Goal: Task Accomplishment & Management: Complete application form

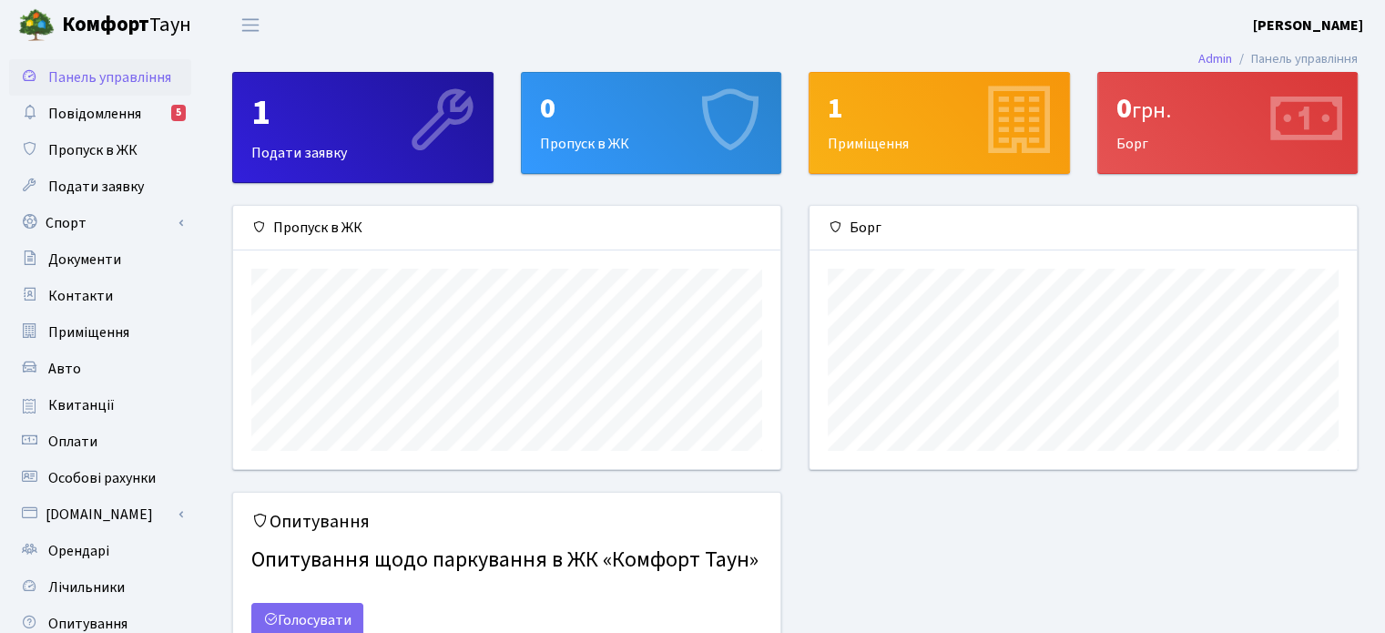
scroll to position [262, 547]
click at [84, 148] on span "Пропуск в ЖК" at bounding box center [92, 150] width 89 height 20
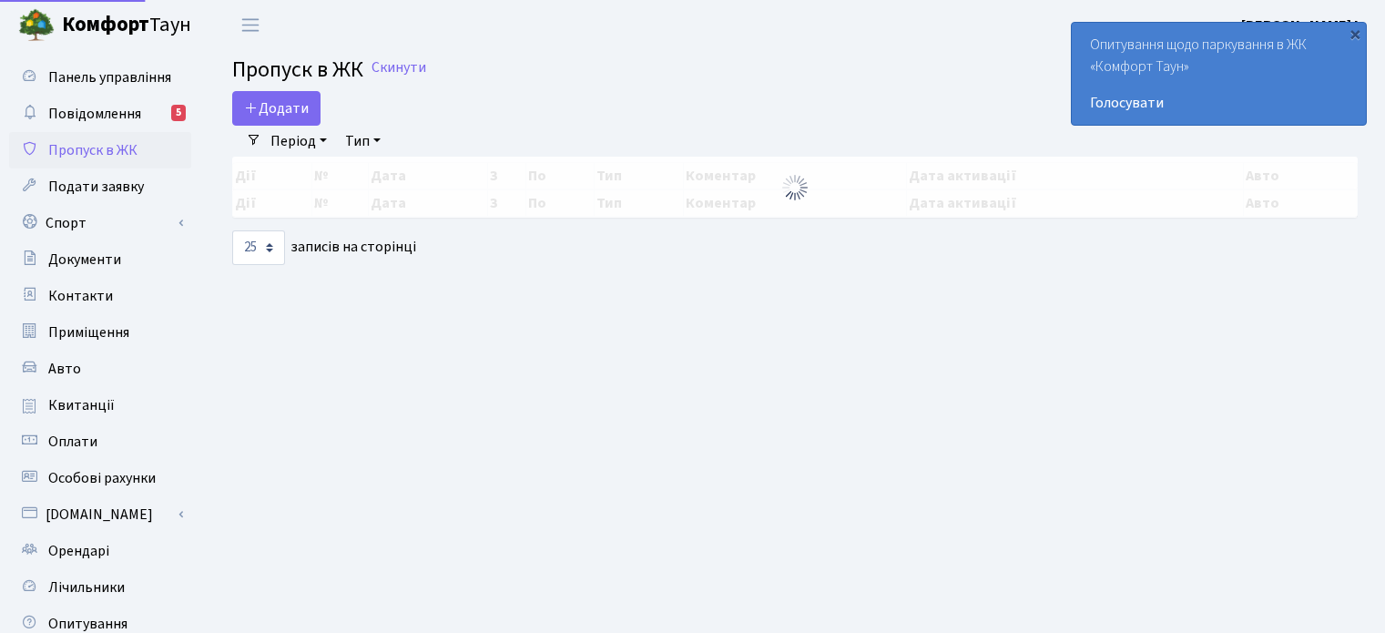
select select "25"
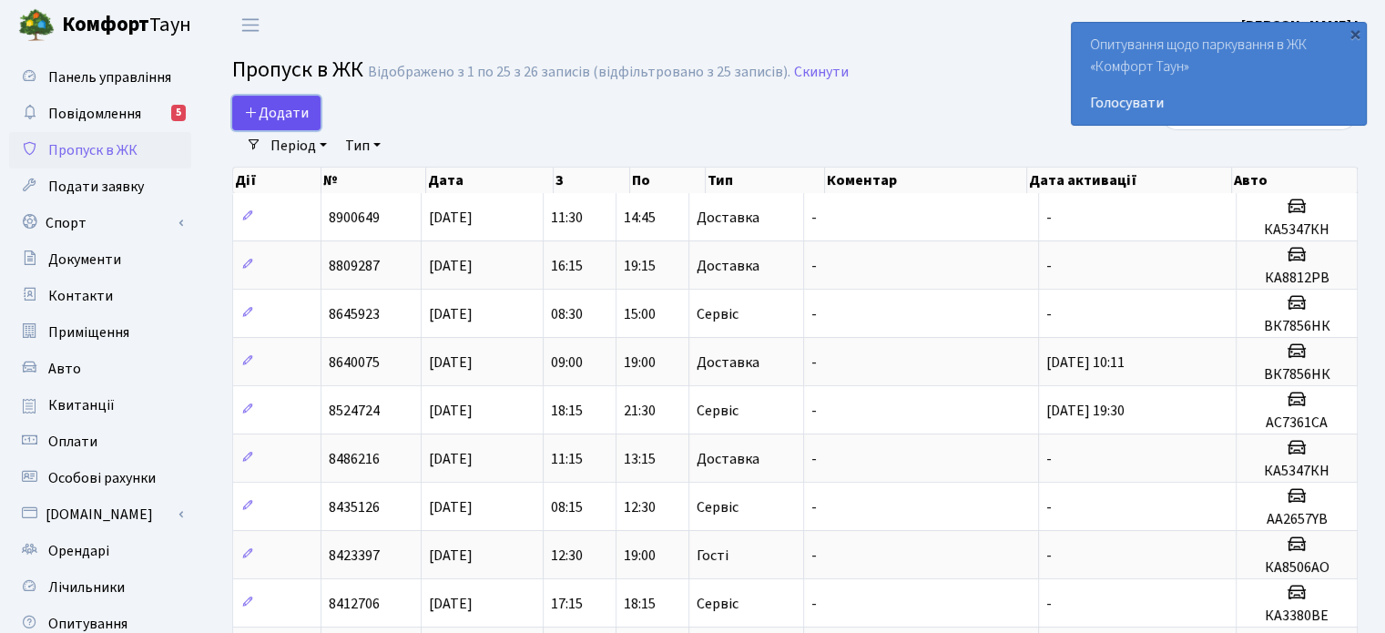
click at [277, 115] on span "Додати" at bounding box center [276, 113] width 65 height 20
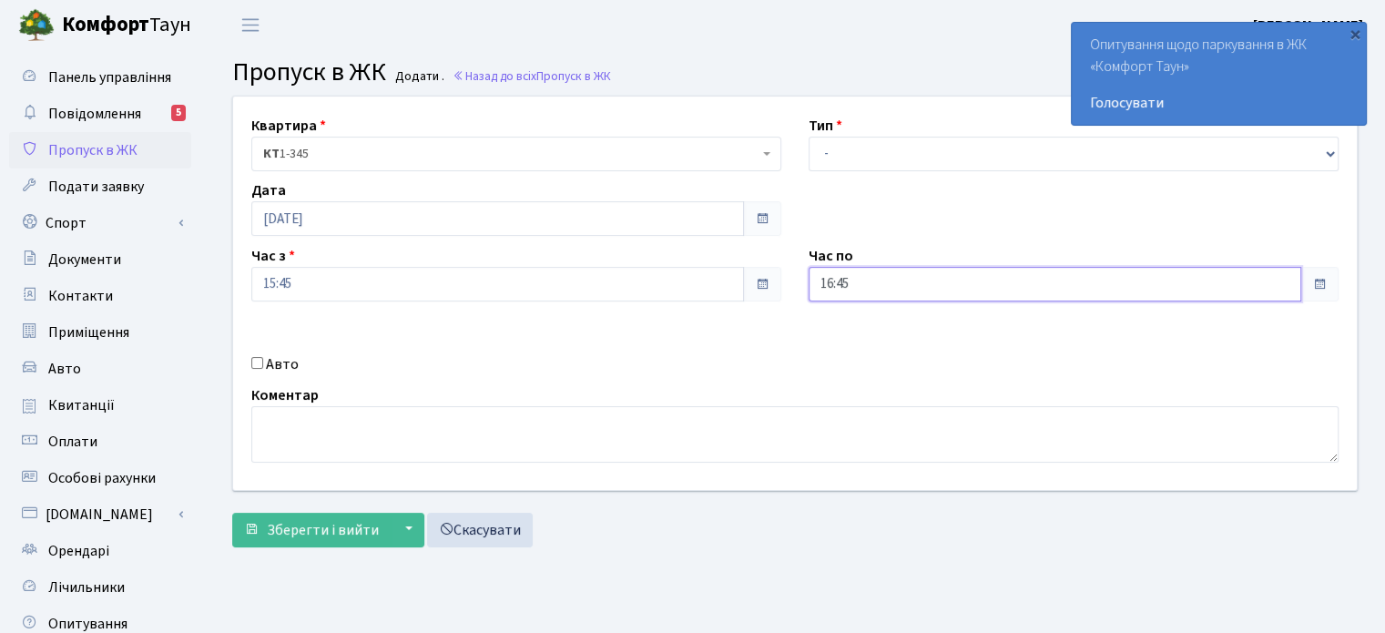
click at [882, 288] on input "16:45" at bounding box center [1055, 284] width 493 height 35
click at [864, 345] on icon at bounding box center [858, 346] width 49 height 49
type input "19:45"
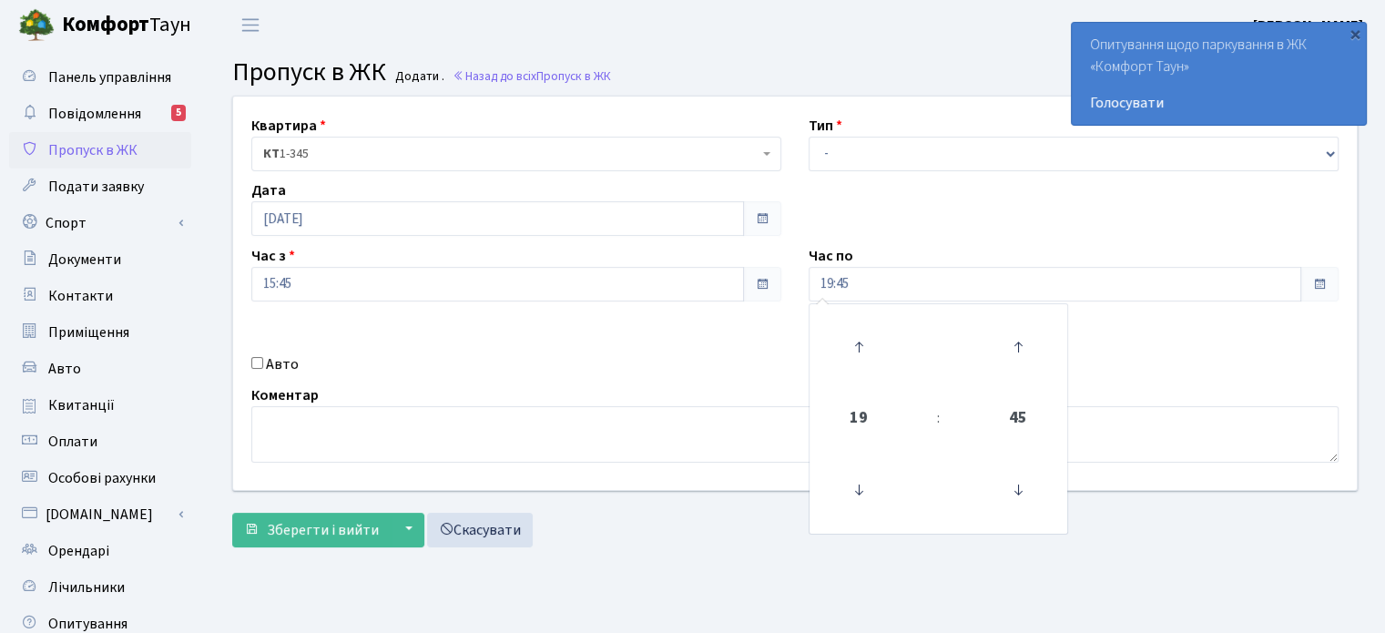
click at [742, 349] on div "Квартира <b>КТ</b>&nbsp;&nbsp;&nbsp;&nbsp;1-345 КТ 1-345 Тип - Доставка Таксі Г…" at bounding box center [795, 294] width 1151 height 394
click at [255, 358] on input "Авто" at bounding box center [257, 363] width 12 height 12
checkbox input "true"
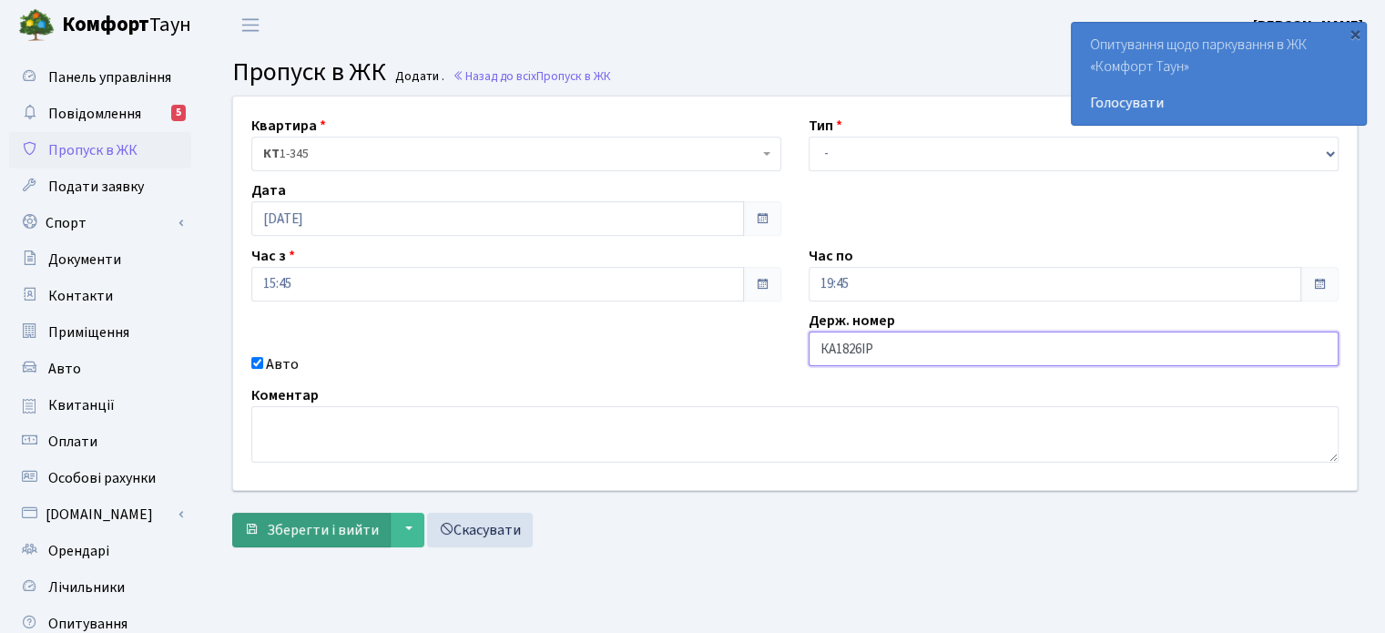
type input "КА1826ІР"
click at [315, 527] on span "Зберегти і вийти" at bounding box center [323, 530] width 112 height 20
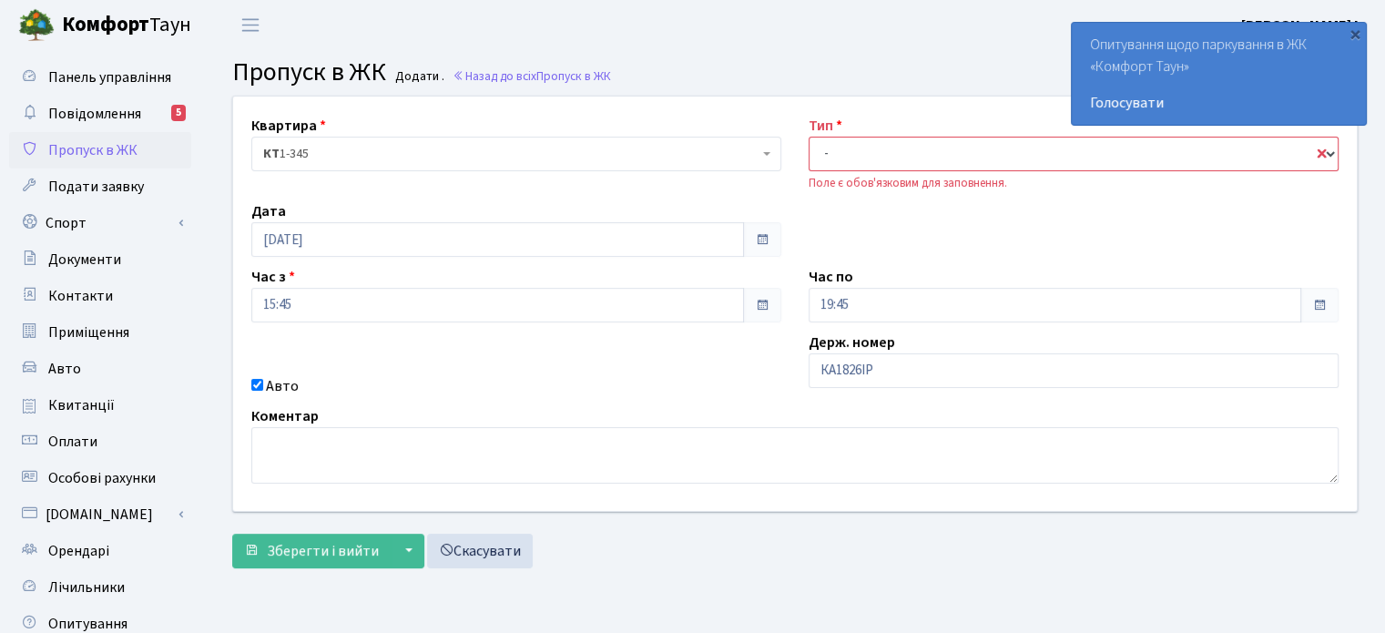
click at [1331, 153] on select "- Доставка Таксі Гості Сервіс" at bounding box center [1074, 154] width 530 height 35
select select "1"
click at [809, 137] on select "- Доставка Таксі Гості Сервіс" at bounding box center [1074, 154] width 530 height 35
click at [854, 546] on div "Зберегти і вийти ▼ Зберегти та продовжити редагування Зберегти та створити Скас…" at bounding box center [795, 551] width 1126 height 35
click at [695, 380] on div "Авто" at bounding box center [516, 386] width 557 height 22
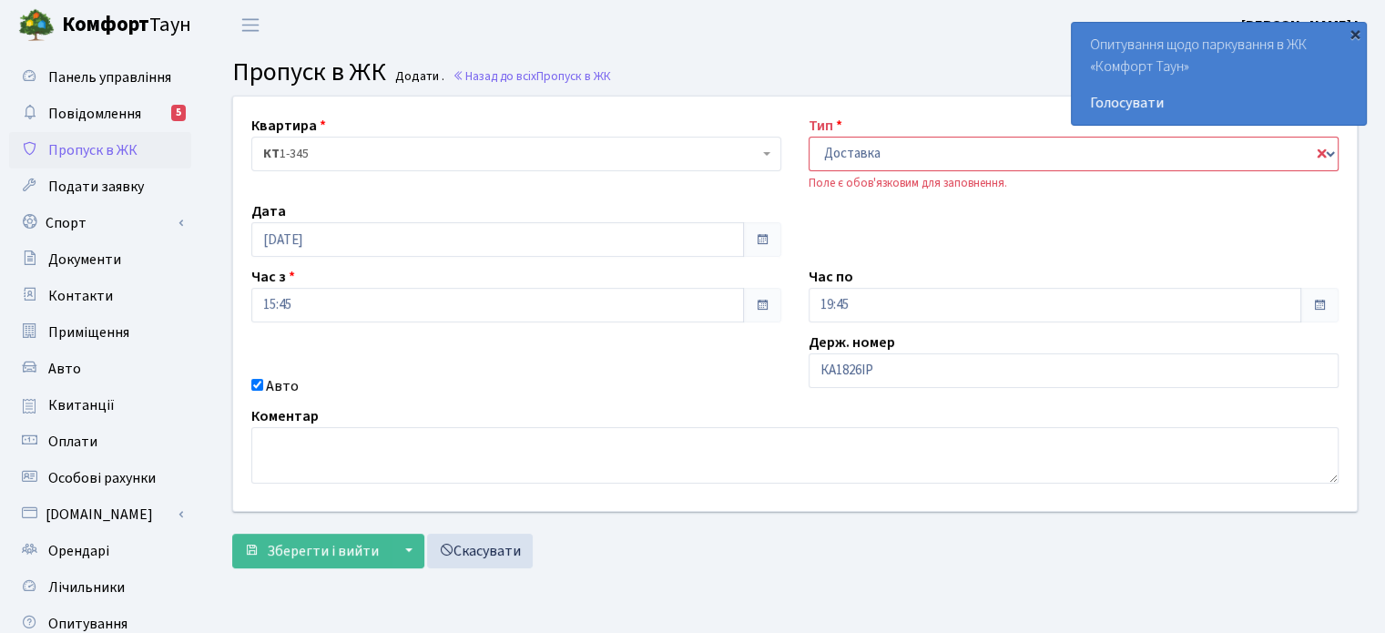
click at [1355, 32] on div "×" at bounding box center [1355, 34] width 18 height 18
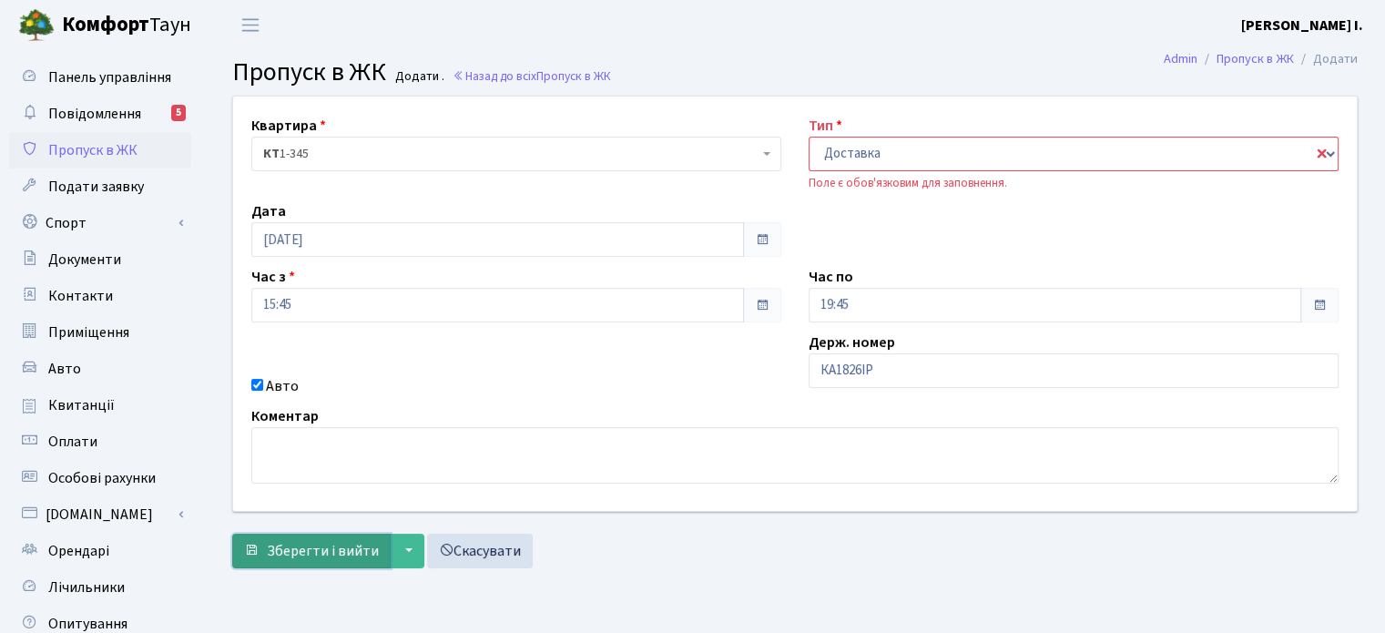
click at [308, 548] on span "Зберегти і вийти" at bounding box center [323, 551] width 112 height 20
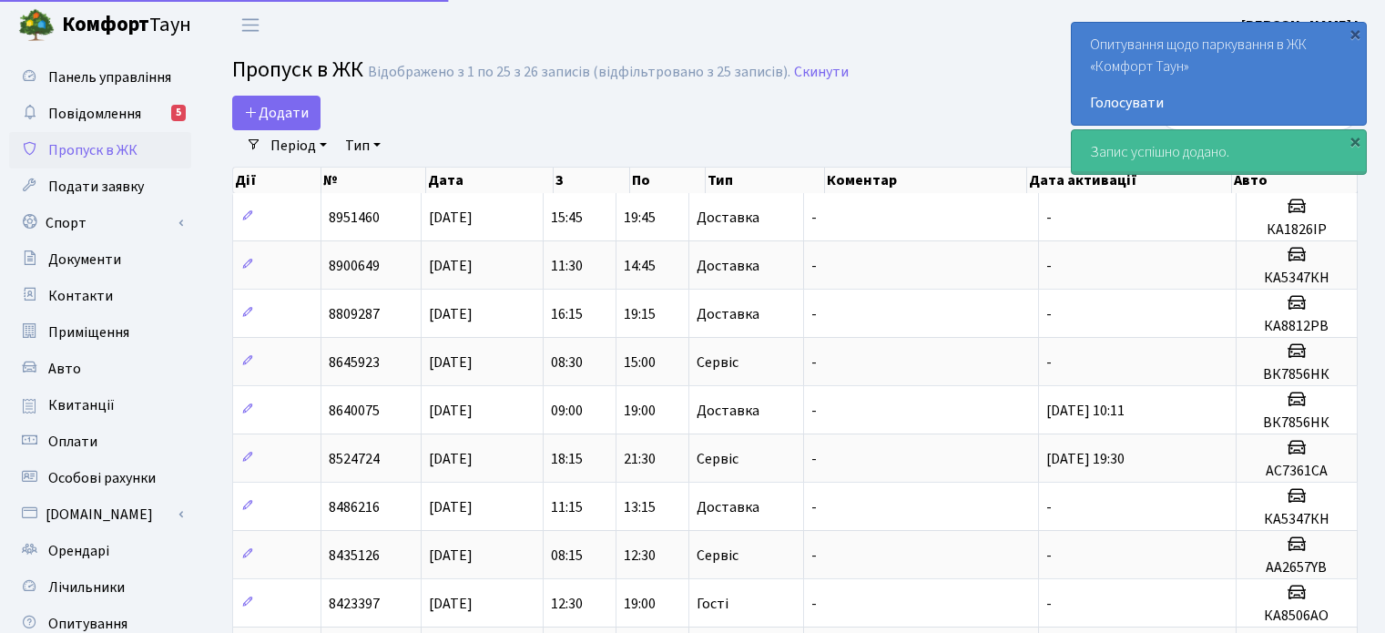
select select "25"
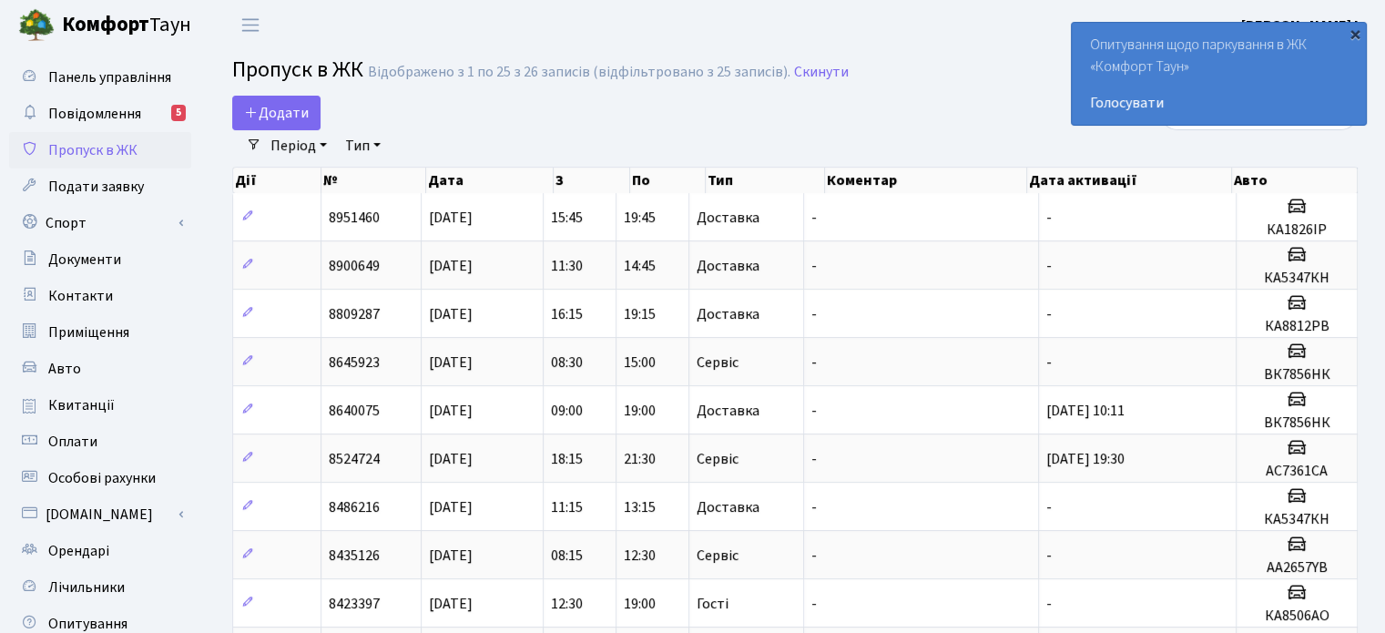
click at [1355, 35] on div "×" at bounding box center [1355, 34] width 18 height 18
